Goal: Task Accomplishment & Management: Manage account settings

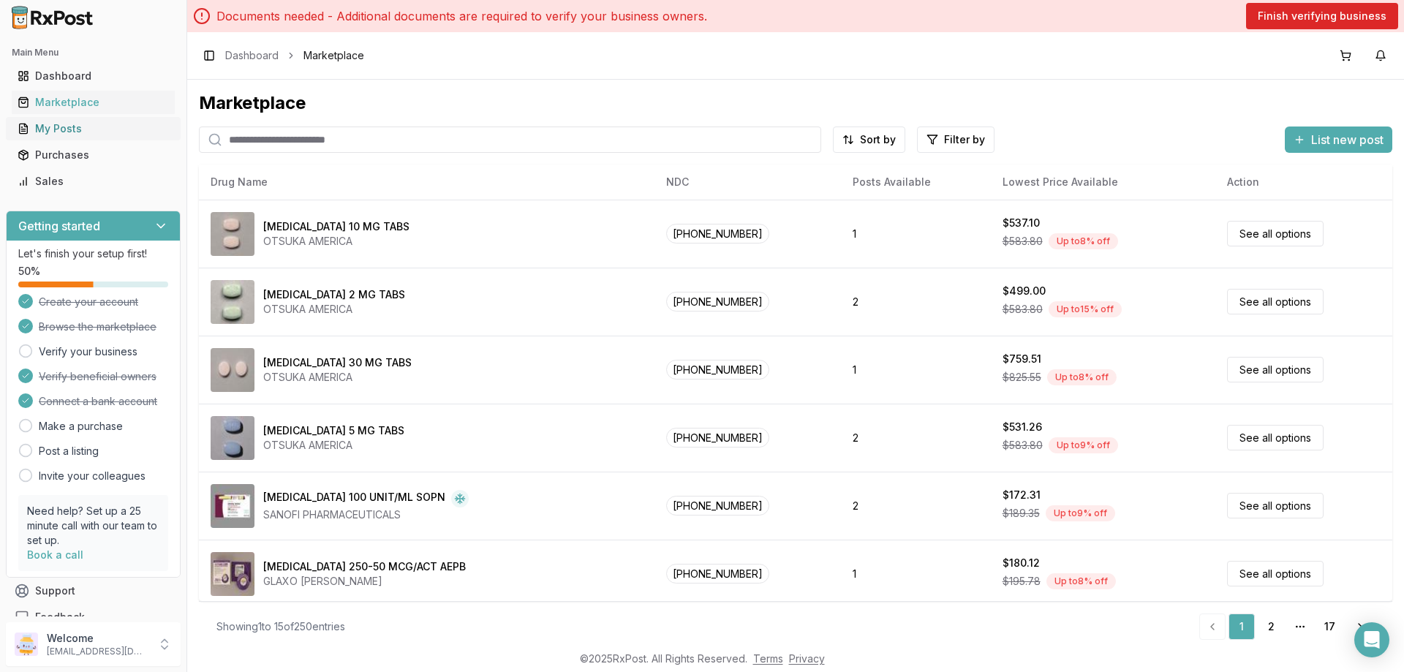
click at [49, 133] on div "My Posts" at bounding box center [93, 128] width 151 height 15
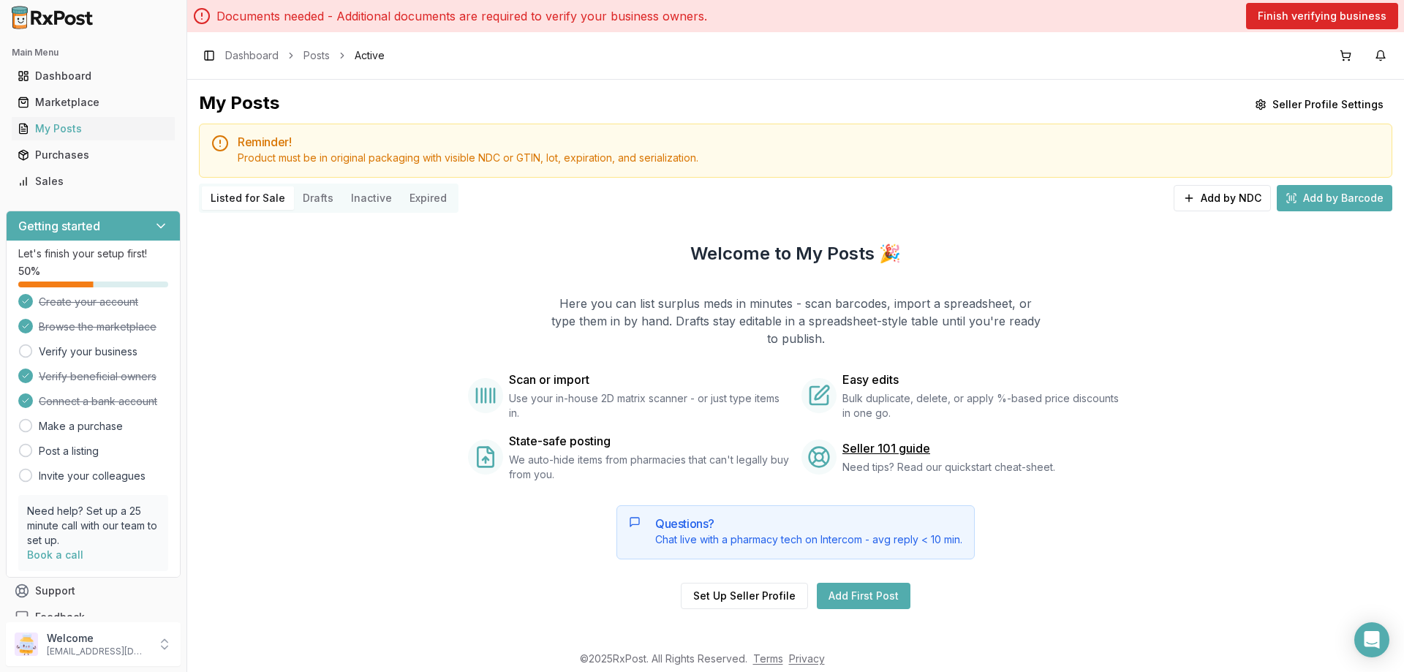
click at [255, 20] on p "Documents needed - Additional documents are required to verify your business ow…" at bounding box center [461, 16] width 491 height 18
click at [303, 14] on p "Documents needed - Additional documents are required to verify your business ow…" at bounding box center [461, 16] width 491 height 18
click at [529, 15] on p "Documents needed - Additional documents are required to verify your business ow…" at bounding box center [461, 16] width 491 height 18
click at [632, 9] on p "Documents needed - Additional documents are required to verify your business ow…" at bounding box center [461, 16] width 491 height 18
click at [662, 12] on p "Documents needed - Additional documents are required to verify your business ow…" at bounding box center [461, 16] width 491 height 18
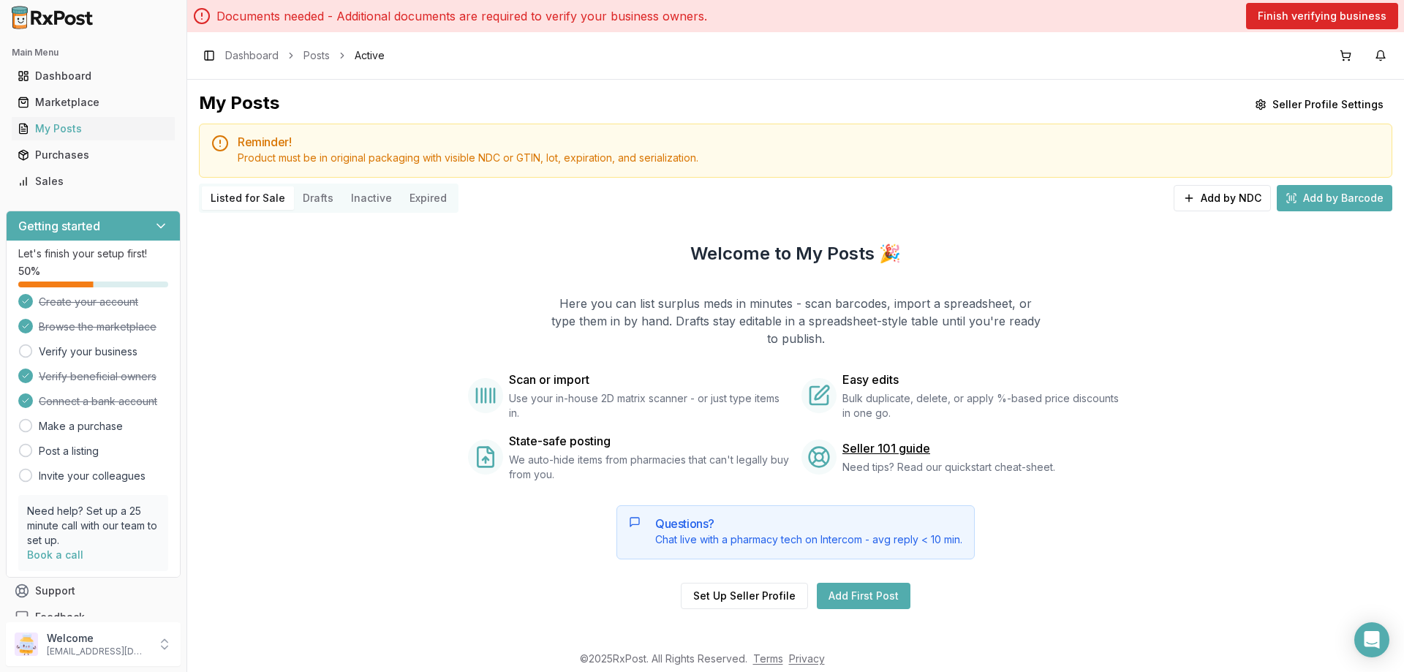
click at [703, 11] on p "Documents needed - Additional documents are required to verify your business ow…" at bounding box center [461, 16] width 491 height 18
click at [1337, 11] on button "Finish verifying business" at bounding box center [1322, 16] width 152 height 26
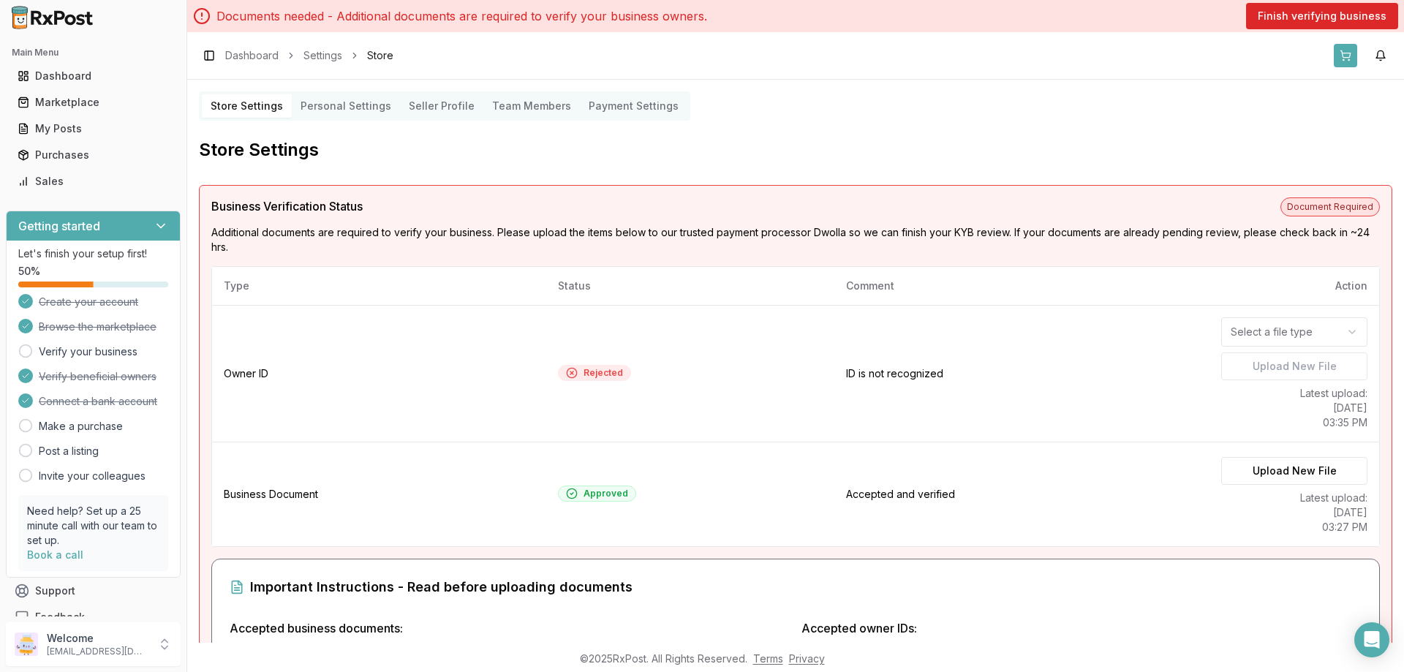
click at [1344, 61] on button at bounding box center [1345, 55] width 23 height 23
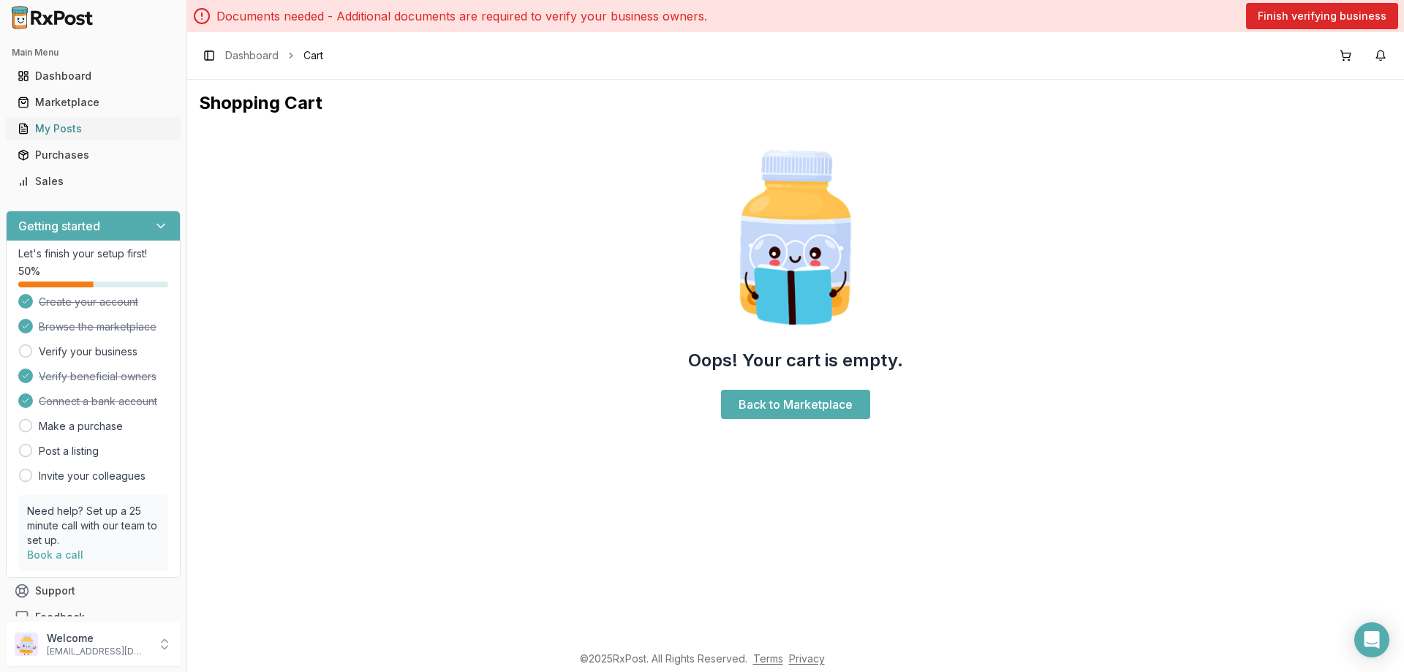
click at [74, 132] on div "My Posts" at bounding box center [93, 128] width 151 height 15
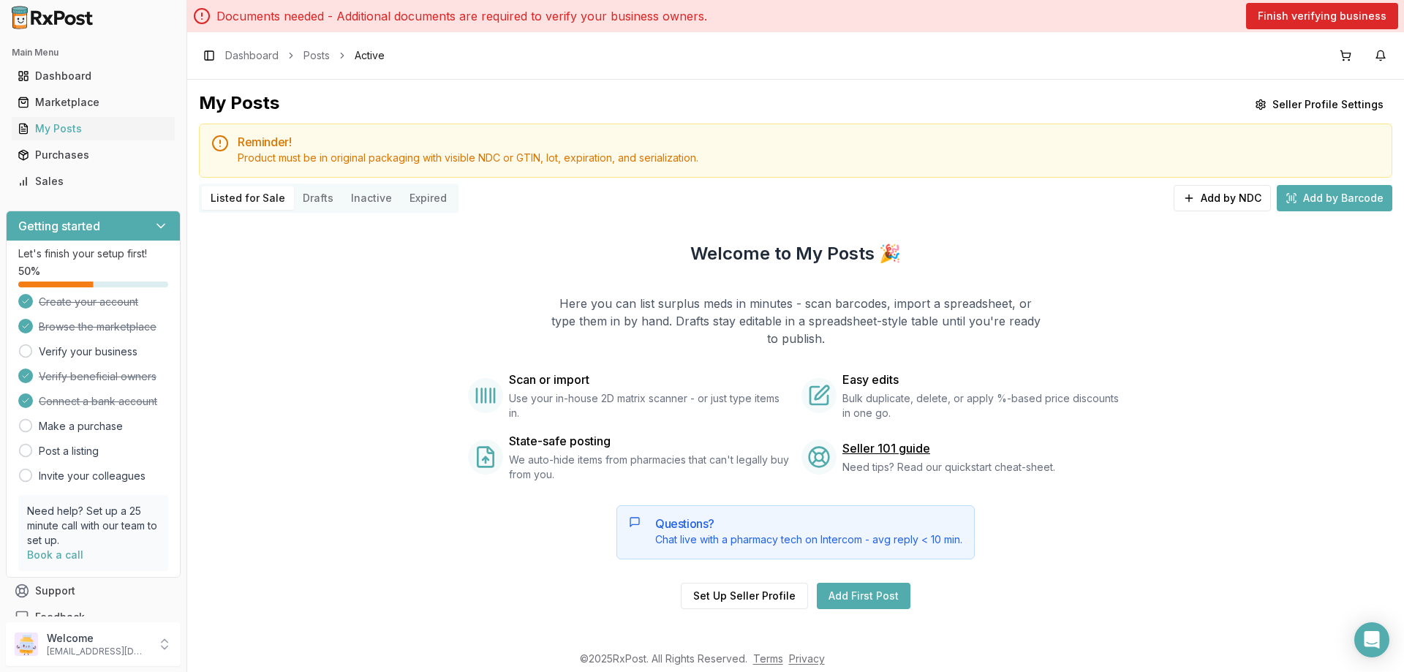
click at [235, 197] on button "Listed for Sale" at bounding box center [248, 197] width 92 height 23
